Goal: Information Seeking & Learning: Learn about a topic

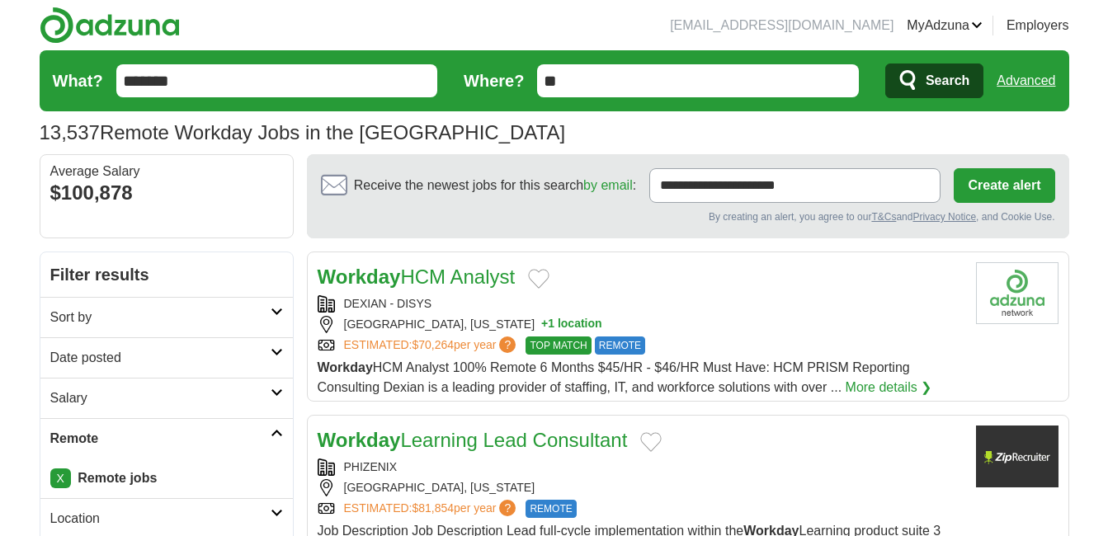
click at [915, 75] on icon "submit" at bounding box center [909, 80] width 20 height 23
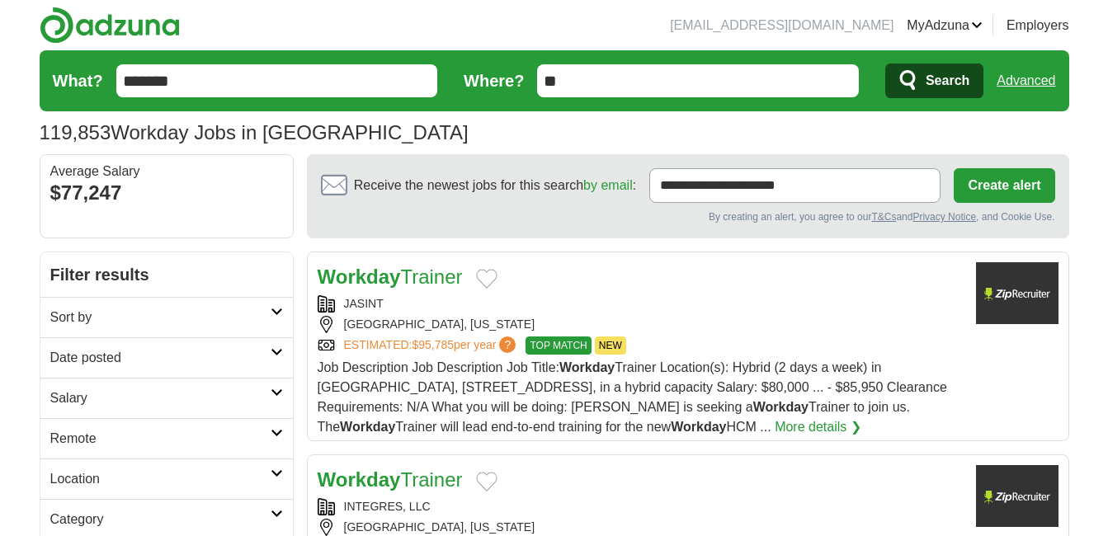
click at [86, 439] on h2 "Remote" at bounding box center [160, 439] width 220 height 20
click at [79, 482] on link "Remote jobs" at bounding box center [87, 478] width 74 height 14
